Goal: Navigation & Orientation: Find specific page/section

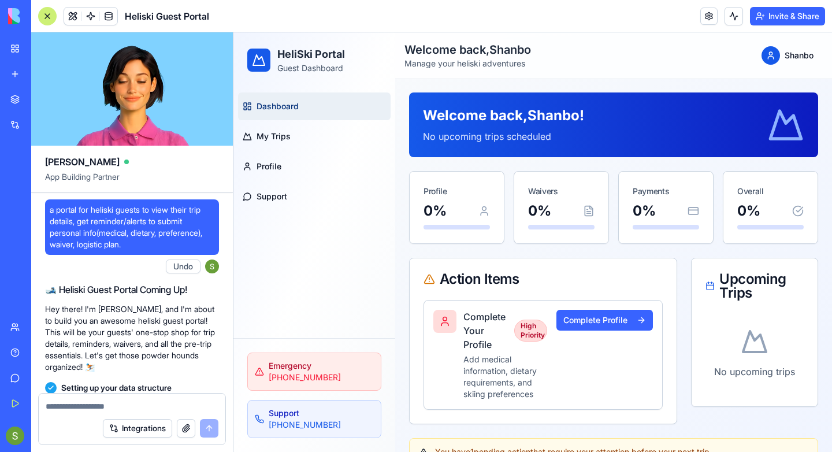
scroll to position [479, 0]
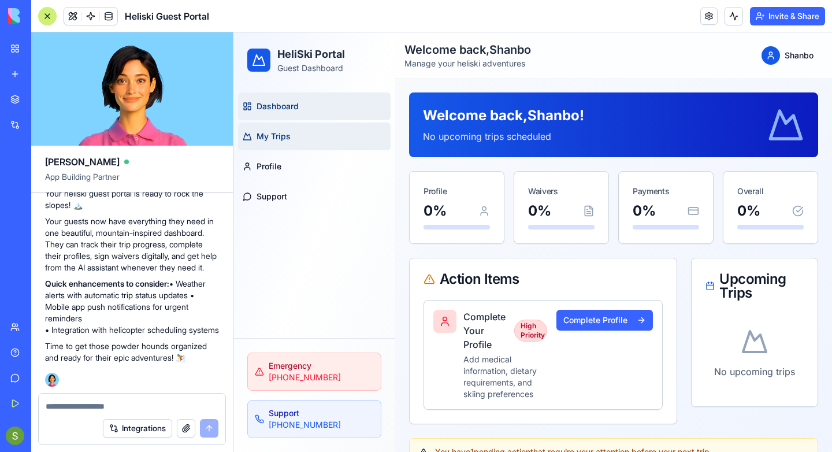
click at [282, 144] on link "My Trips" at bounding box center [314, 137] width 153 height 28
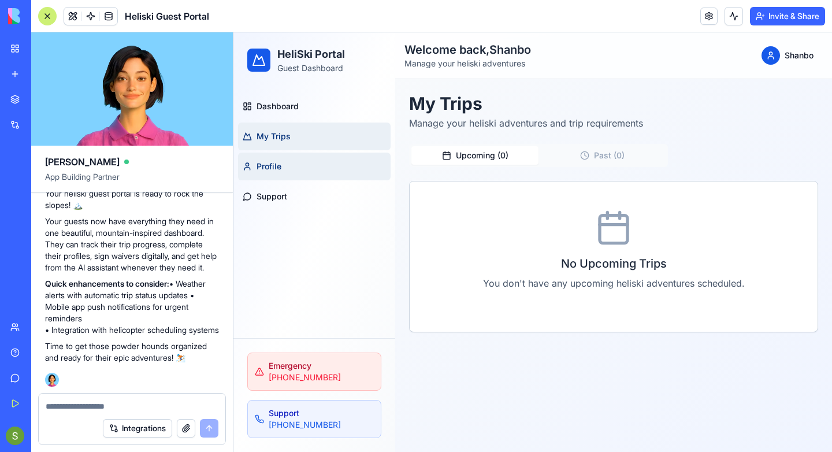
click at [287, 162] on link "Profile" at bounding box center [314, 167] width 153 height 28
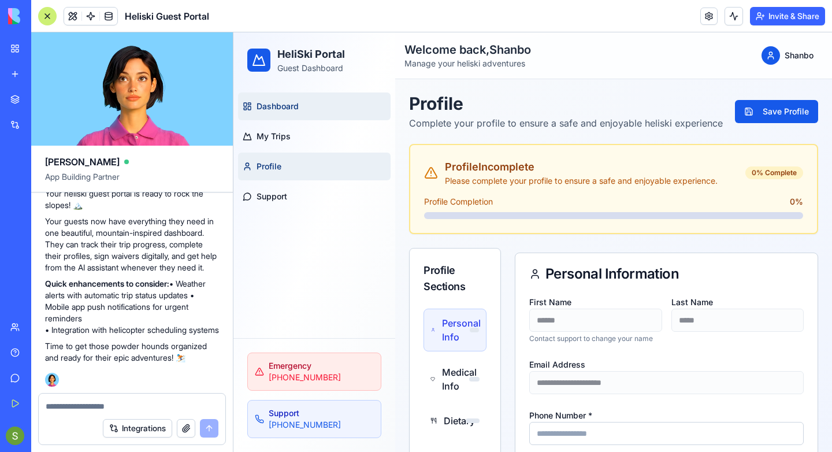
click at [303, 113] on link "Dashboard" at bounding box center [314, 106] width 153 height 28
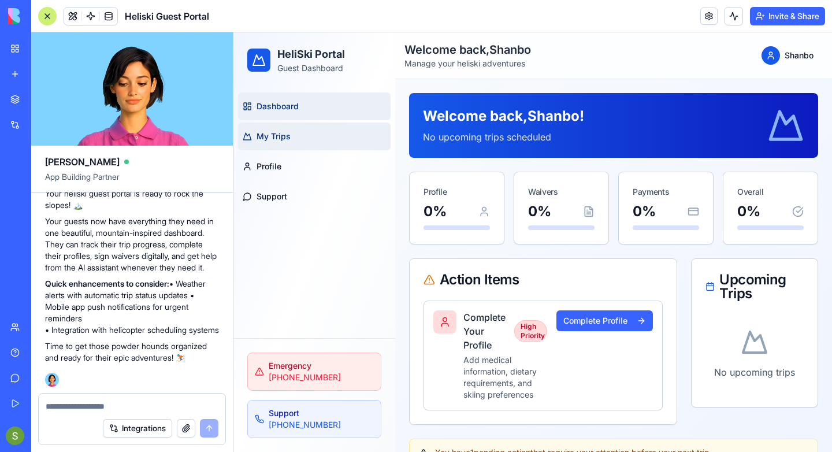
click at [305, 139] on link "My Trips" at bounding box center [314, 137] width 153 height 28
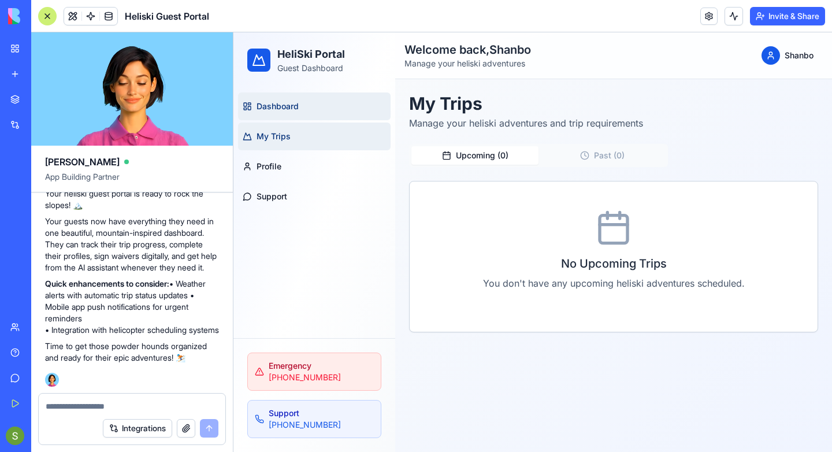
click at [303, 112] on link "Dashboard" at bounding box center [314, 106] width 153 height 28
